Goal: Navigation & Orientation: Find specific page/section

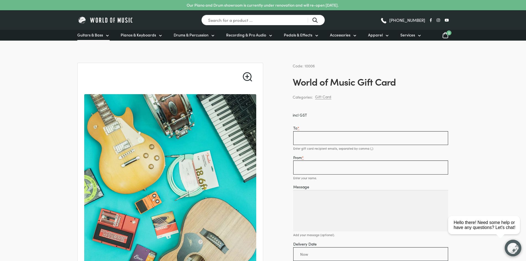
click at [108, 34] on icon at bounding box center [107, 35] width 4 height 4
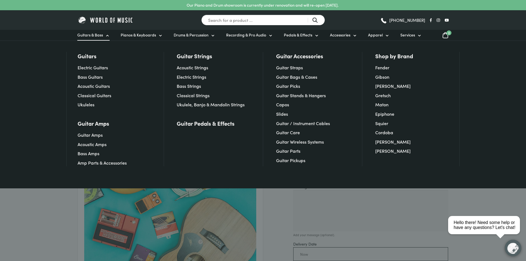
click at [108, 34] on icon at bounding box center [107, 35] width 4 height 4
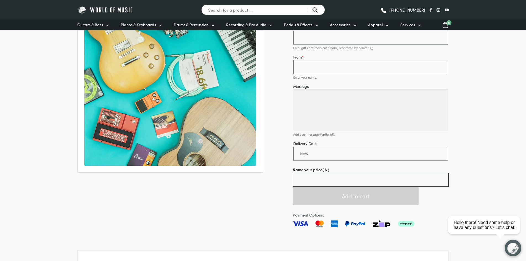
scroll to position [110, 0]
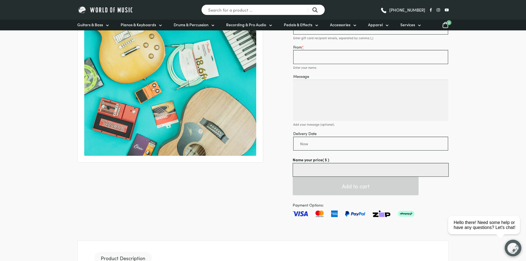
click at [328, 169] on input "Name your price ( $ )" at bounding box center [371, 170] width 156 height 14
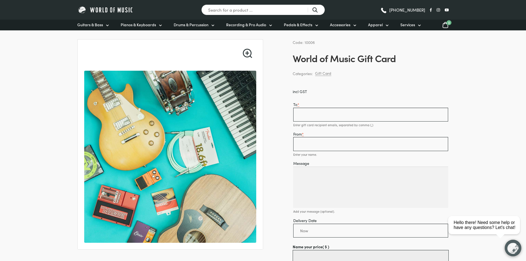
scroll to position [0, 0]
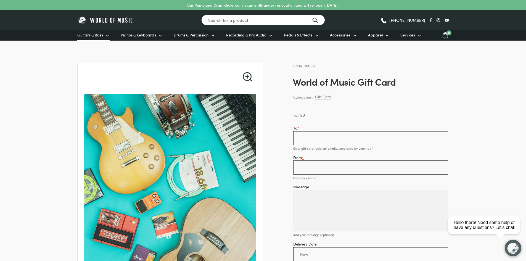
click at [91, 33] on span "Guitars & Bass" at bounding box center [90, 35] width 26 height 6
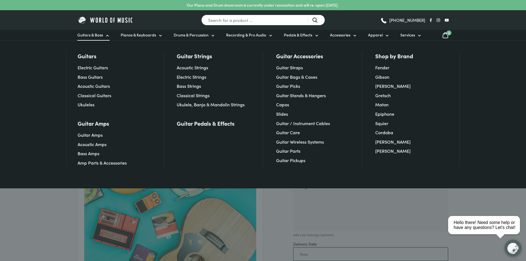
click at [92, 71] on li "Electric Guitars" at bounding box center [114, 67] width 73 height 7
click at [91, 69] on link "Electric Guitars" at bounding box center [93, 67] width 30 height 6
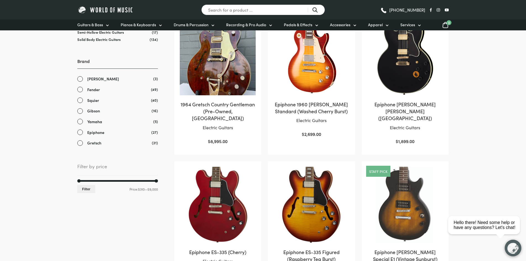
scroll to position [166, 0]
